Goal: Task Accomplishment & Management: Use online tool/utility

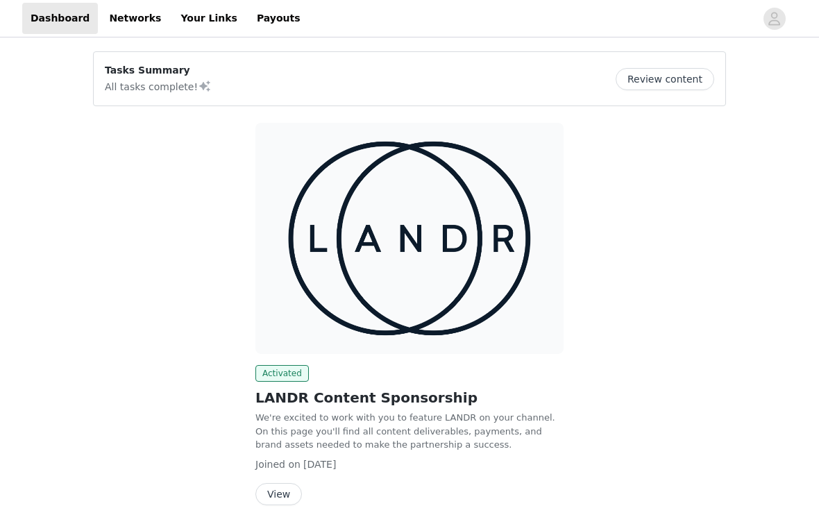
click at [281, 493] on button "View" at bounding box center [279, 494] width 47 height 22
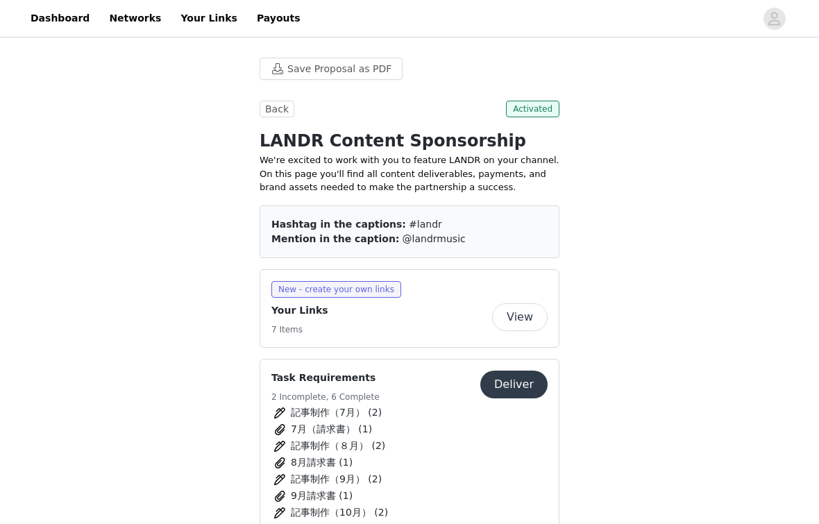
scroll to position [88, 0]
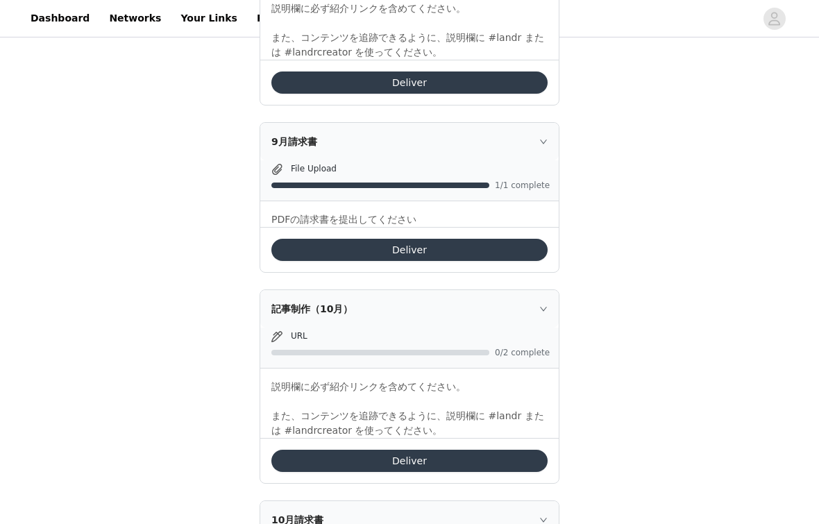
scroll to position [1101, 0]
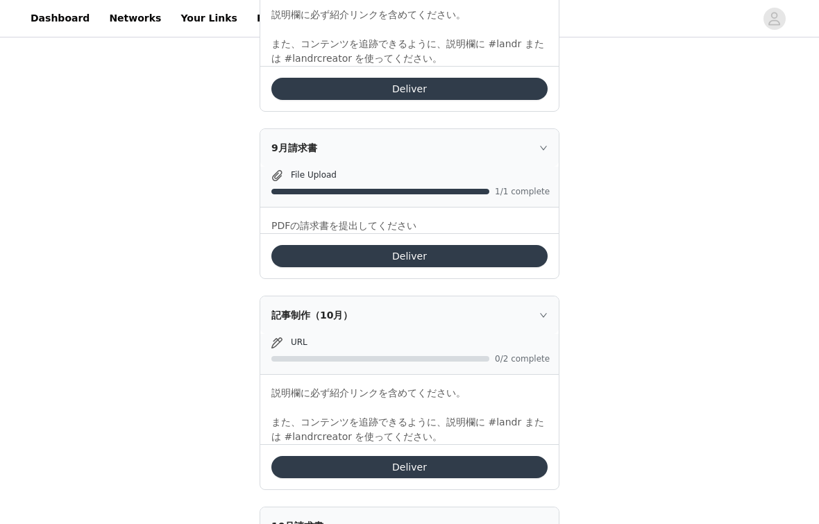
click at [362, 467] on button "Deliver" at bounding box center [409, 467] width 276 height 22
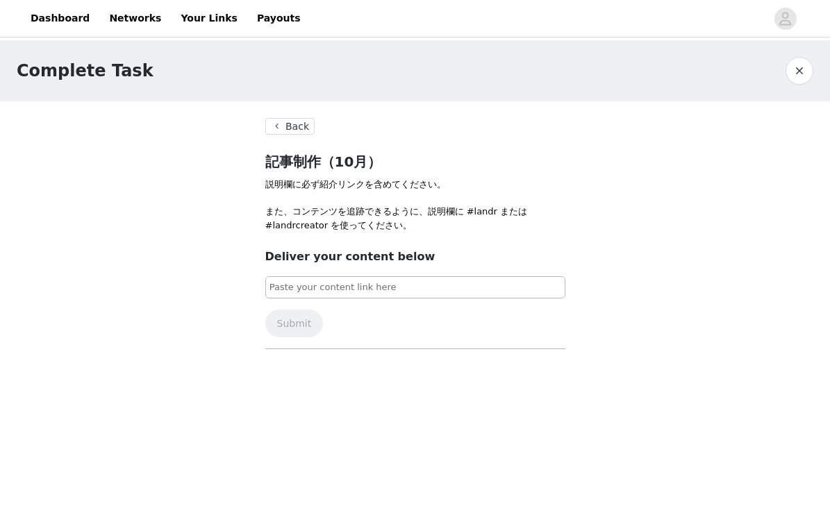
click at [317, 285] on input at bounding box center [415, 287] width 300 height 22
paste input "[URL][DOMAIN_NAME]"
type input "[URL][DOMAIN_NAME]"
click at [303, 327] on button "Submit" at bounding box center [294, 324] width 58 height 28
click at [294, 131] on button "Back" at bounding box center [290, 126] width 50 height 17
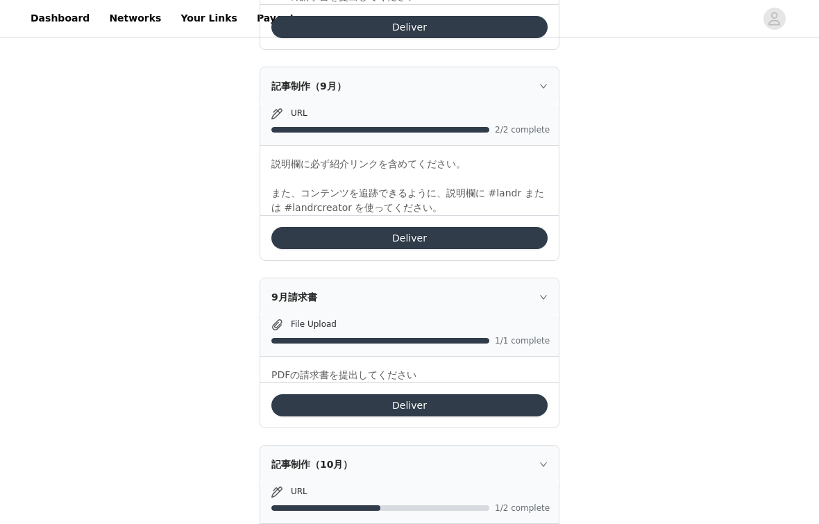
scroll to position [937, 0]
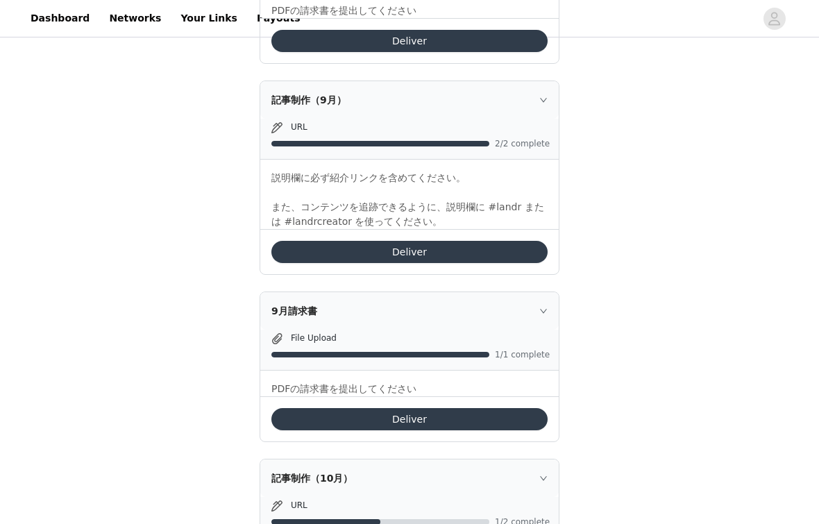
click at [349, 246] on button "Deliver" at bounding box center [409, 252] width 276 height 22
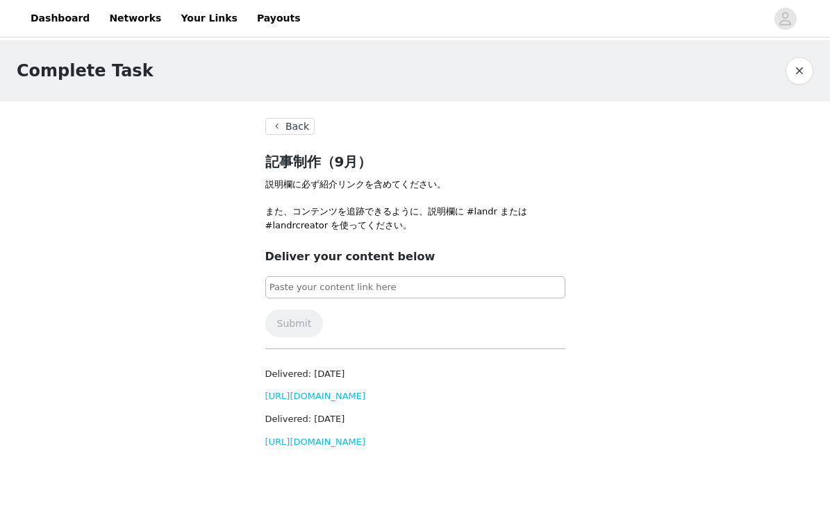
click at [291, 128] on button "Back" at bounding box center [290, 126] width 50 height 17
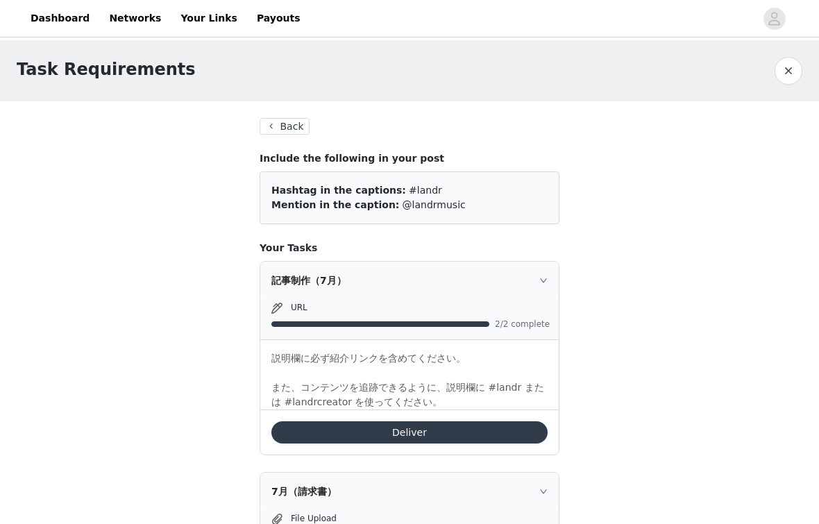
scroll to position [1268, 0]
